Goal: Navigation & Orientation: Find specific page/section

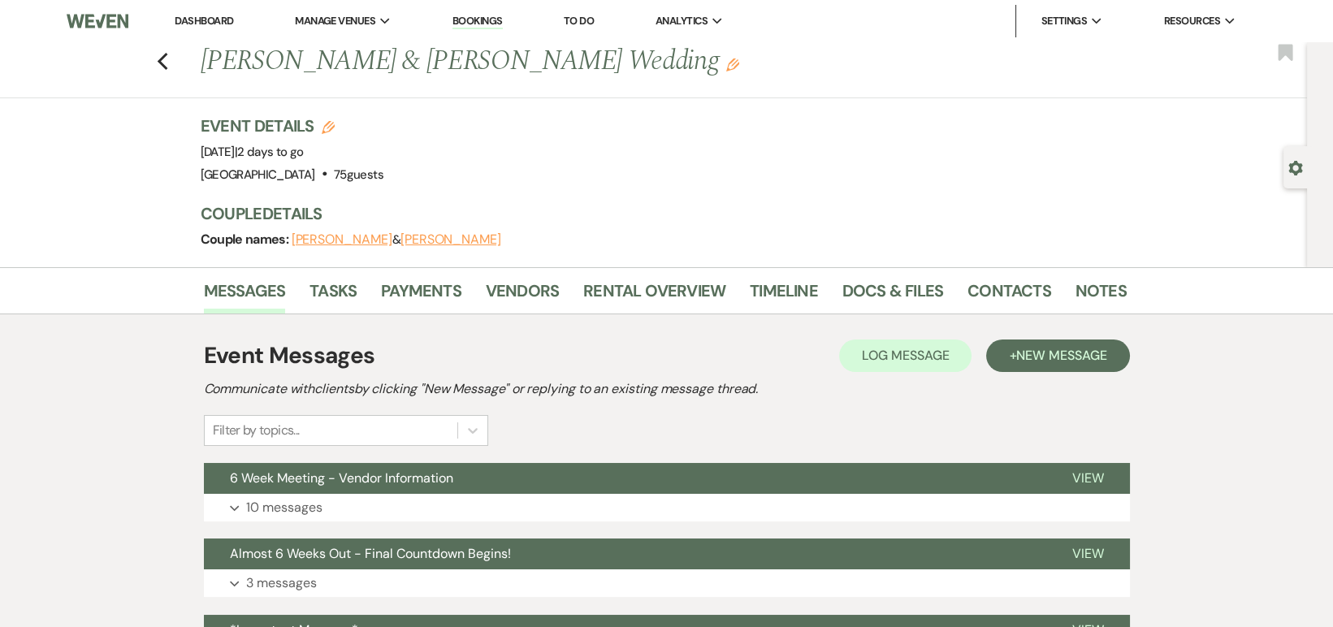
click at [836, 300] on li "Timeline" at bounding box center [796, 294] width 93 height 39
click at [858, 300] on link "Docs & Files" at bounding box center [892, 296] width 101 height 36
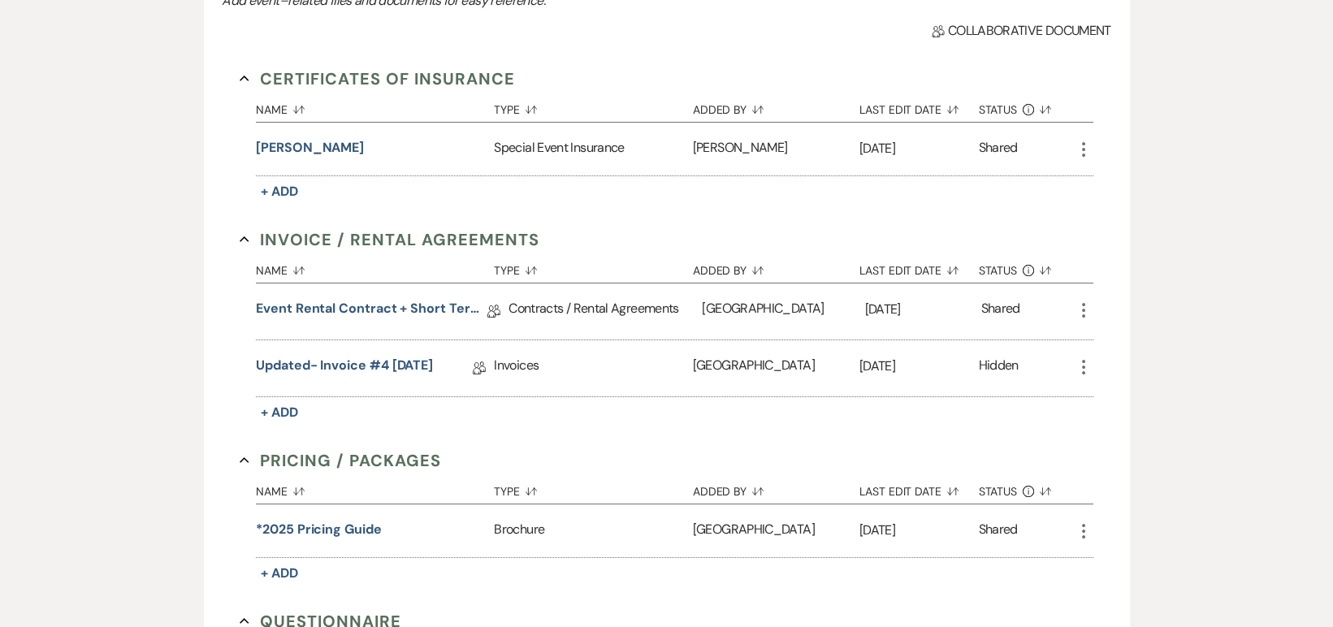
scroll to position [455, 0]
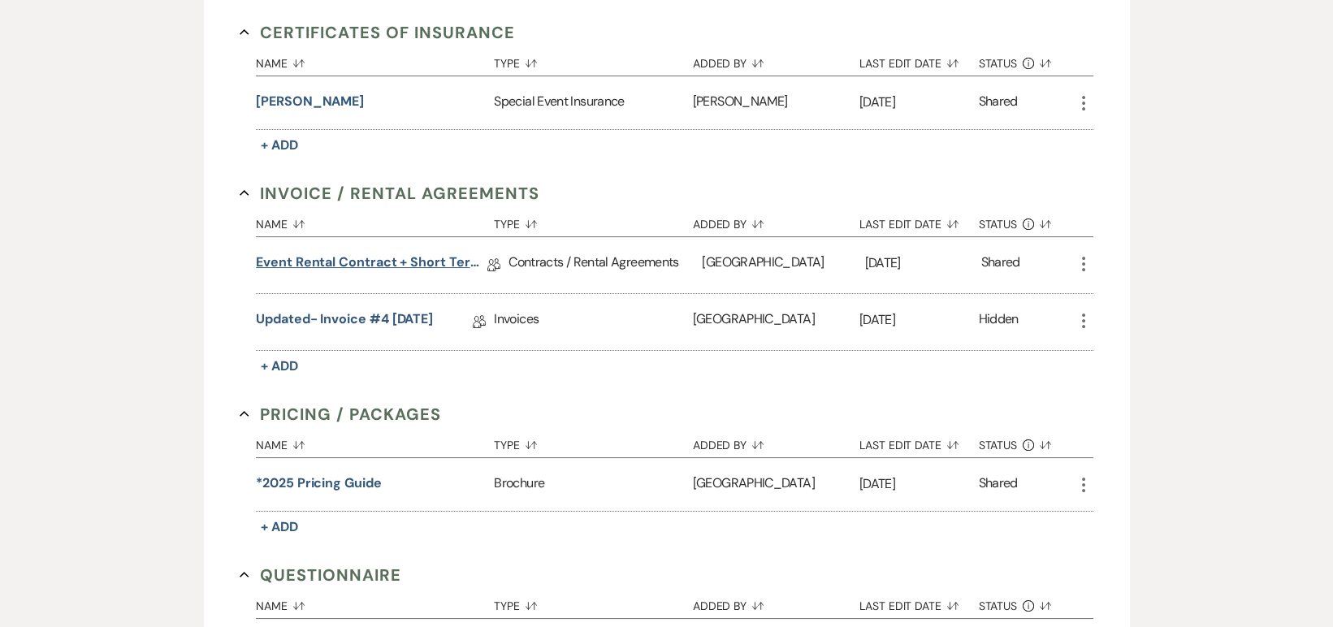
click at [318, 262] on link "Event Rental Contract + Short Term Lease" at bounding box center [371, 265] width 231 height 25
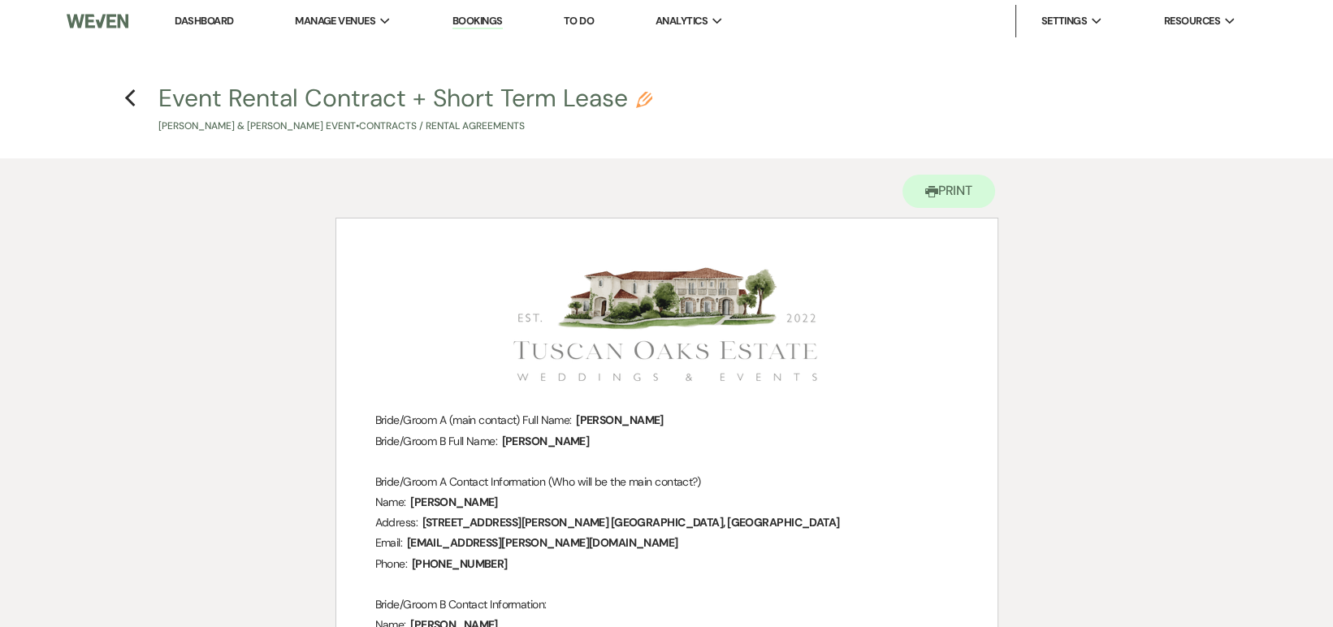
click at [207, 23] on link "Dashboard" at bounding box center [204, 21] width 58 height 14
